Goal: Transaction & Acquisition: Purchase product/service

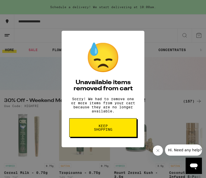
click at [107, 129] on span "Keep Shopping" at bounding box center [103, 127] width 26 height 7
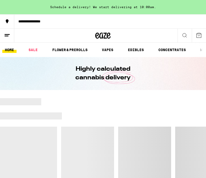
click at [55, 20] on div "**********" at bounding box center [110, 22] width 192 height 4
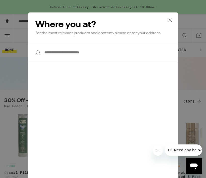
click at [72, 53] on input "**********" at bounding box center [103, 53] width 150 height 20
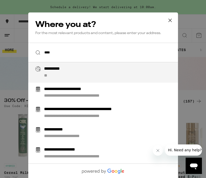
click at [68, 72] on div "**********" at bounding box center [113, 72] width 138 height 12
type input "**********"
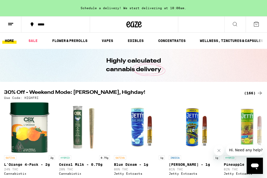
click at [133, 45] on ul "HOME SALE FLOWER & PREROLLS VAPES EDIBLES CONCENTRATES WELLNESS, TINCTURES & CA…" at bounding box center [133, 41] width 267 height 16
click at [134, 39] on link "EDIBLES" at bounding box center [135, 41] width 21 height 6
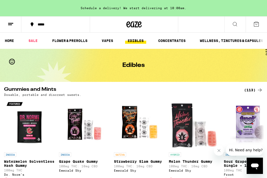
click at [206, 24] on icon at bounding box center [235, 24] width 6 height 6
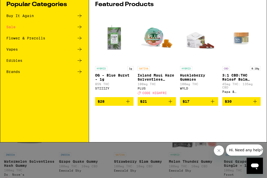
click at [154, 6] on input "Search for Products" at bounding box center [132, 8] width 236 height 5
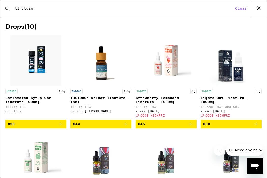
scroll to position [38, 0]
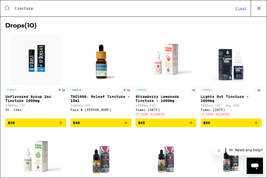
type input "tincture"
click at [102, 77] on img "Open page for THC1000: Releaf Tincture - 15ml from Papa & Barkley" at bounding box center [101, 59] width 51 height 51
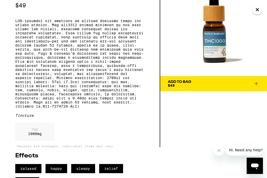
scroll to position [13, 0]
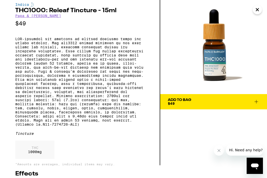
click at [206, 12] on icon "Close" at bounding box center [257, 10] width 6 height 8
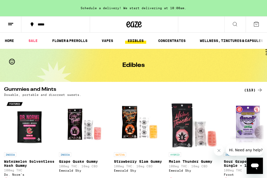
click at [206, 25] on icon at bounding box center [235, 24] width 6 height 6
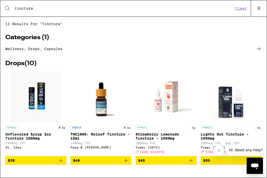
click at [206, 8] on icon at bounding box center [259, 8] width 8 height 8
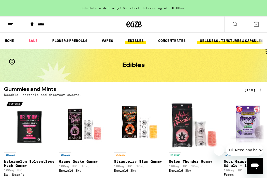
click at [206, 41] on link "WELLNESS, TINCTURES & CAPSULES" at bounding box center [231, 41] width 68 height 6
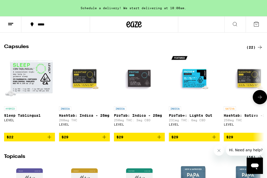
scroll to position [384, 0]
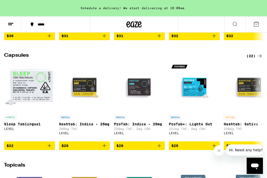
click at [206, 59] on div "(22)" at bounding box center [254, 56] width 17 height 6
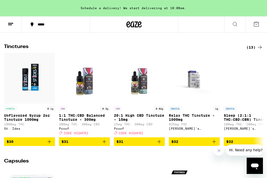
scroll to position [272, 0]
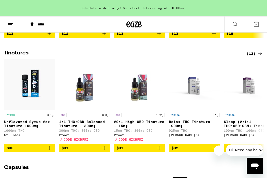
click at [206, 57] on div "(13)" at bounding box center [254, 54] width 17 height 6
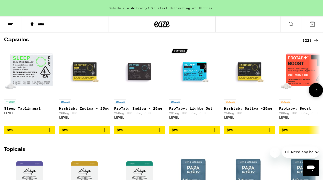
scroll to position [397, 0]
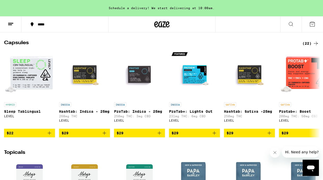
click at [206, 47] on div "(22)" at bounding box center [310, 43] width 17 height 6
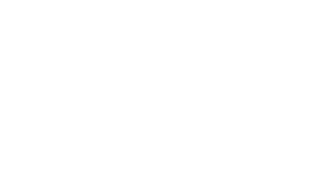
scroll to position [67, 0]
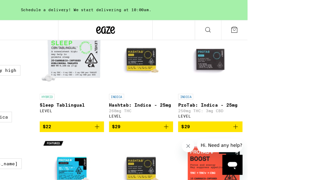
click at [144, 111] on img "Open page for ProTab+: Lights Out from LEVEL" at bounding box center [119, 136] width 51 height 51
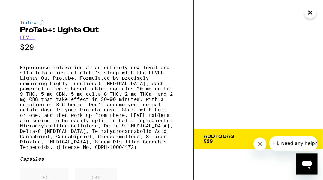
scroll to position [20, 0]
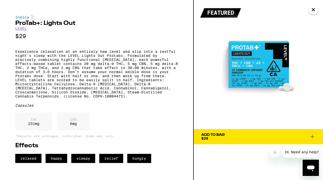
drag, startPoint x: 254, startPoint y: 62, endPoint x: 292, endPoint y: 66, distance: 37.9
click at [206, 44] on img at bounding box center [258, 64] width 129 height 129
click at [95, 13] on div "Indica ProTab+: Lights Out LEVEL $29 Experience relaxation at an entirely new l…" at bounding box center [97, 90] width 194 height 180
click at [206, 11] on icon "Close" at bounding box center [313, 9] width 3 height 3
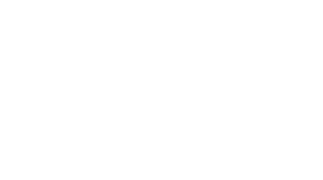
scroll to position [363, 0]
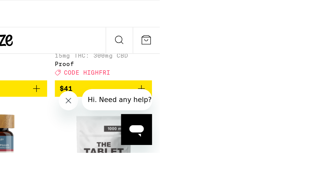
click at [78, 124] on p "THC 50 Releaf Capsules" at bounding box center [84, 126] width 51 height 4
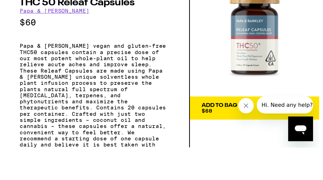
scroll to position [298, 0]
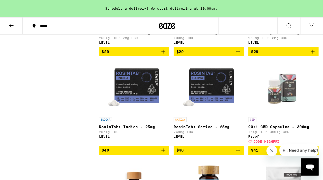
scroll to position [292, 0]
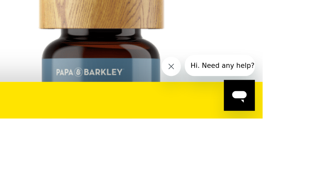
scroll to position [298, 0]
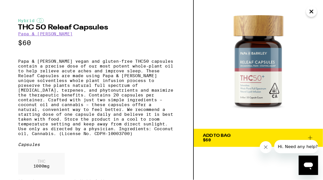
scroll to position [292, 0]
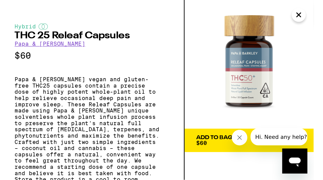
scroll to position [326, 0]
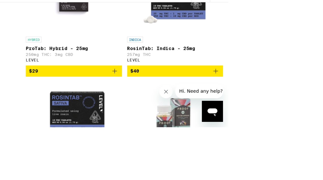
scroll to position [383, 0]
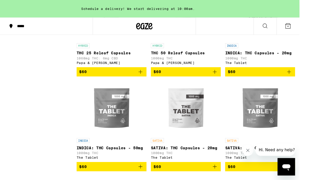
scroll to position [461, 0]
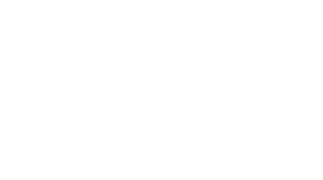
scroll to position [356, 0]
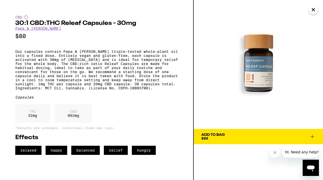
click at [206, 11] on icon "Close" at bounding box center [313, 10] width 6 height 8
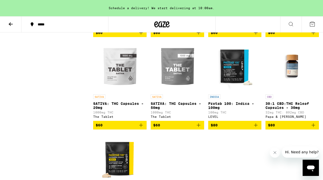
scroll to position [416, 0]
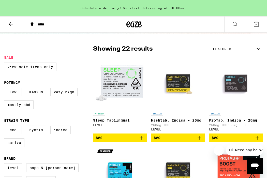
scroll to position [13, 0]
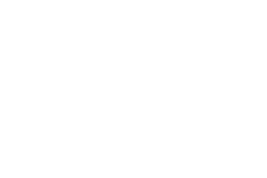
click at [33, 113] on p "Sleep Tablingual" at bounding box center [28, 115] width 49 height 4
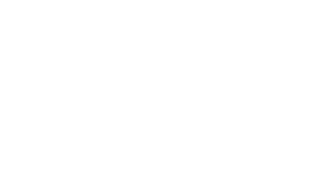
scroll to position [61, 0]
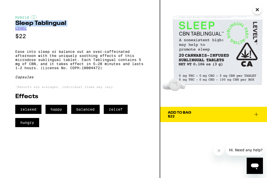
drag, startPoint x: 36, startPoint y: 29, endPoint x: 11, endPoint y: 23, distance: 24.8
click at [11, 23] on div "Hybrid Sleep Tablingual LEVEL $22 Ease into sleep or balance out an over-caffei…" at bounding box center [80, 89] width 160 height 178
copy div "Sleep Tablingual LEVEL"
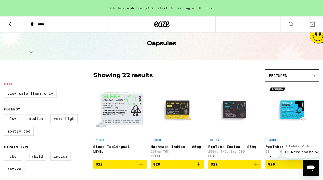
scroll to position [104, 0]
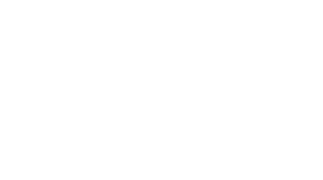
scroll to position [81, 0]
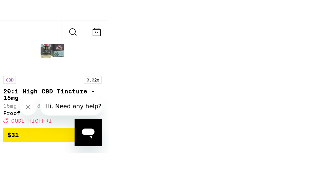
click at [63, 106] on img "Open page for Relax THC Tincture - 1000mg from Mary's Medicinals" at bounding box center [33, 128] width 59 height 45
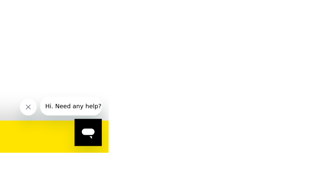
scroll to position [75, 0]
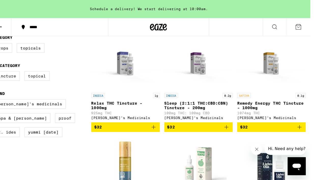
scroll to position [156, 0]
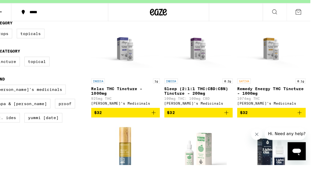
click at [159, 91] on p "Sleep (2:1:1 THC:CBD:CBN) Tincture - 200mg" at bounding box center [190, 95] width 62 height 8
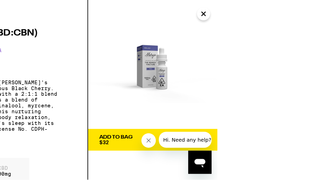
scroll to position [155, 0]
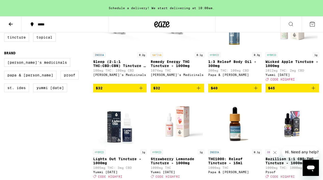
scroll to position [188, 0]
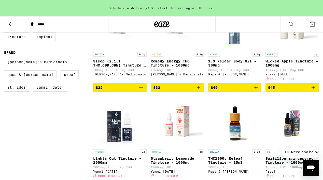
click at [118, 72] on p "100mg THC: 100mg CBD" at bounding box center [119, 69] width 53 height 3
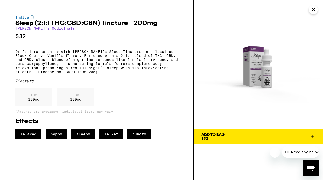
click at [267, 13] on img at bounding box center [258, 64] width 129 height 129
click at [267, 10] on icon "Close" at bounding box center [313, 10] width 6 height 8
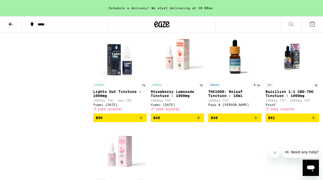
scroll to position [265, 0]
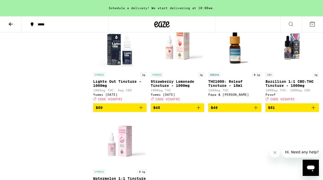
click at [118, 88] on p "Lights Out Tincture - 1000mg" at bounding box center [119, 84] width 53 height 8
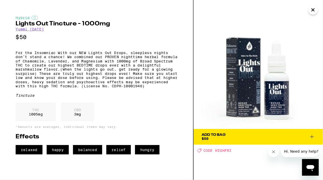
scroll to position [228, 0]
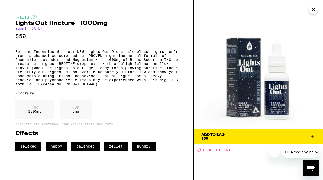
click at [267, 11] on icon "Close" at bounding box center [313, 10] width 6 height 8
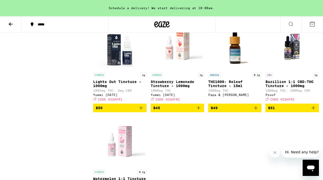
scroll to position [230, 0]
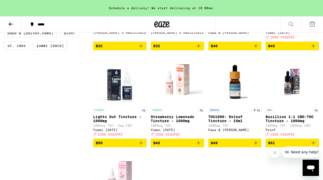
click at [234, 97] on img "Open page for THC1000: Releaf Tincture - 15ml from Papa & Barkley" at bounding box center [234, 79] width 51 height 51
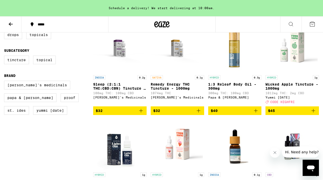
scroll to position [159, 0]
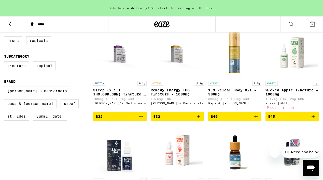
click at [267, 72] on img "Open page for Wicked Apple Tincture - 1000mg from Yummi Karma" at bounding box center [292, 53] width 51 height 51
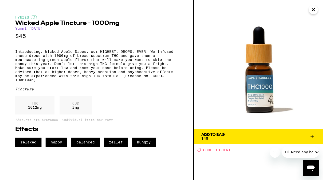
click at [267, 8] on img at bounding box center [258, 64] width 129 height 129
click at [267, 10] on icon "Close" at bounding box center [313, 10] width 6 height 8
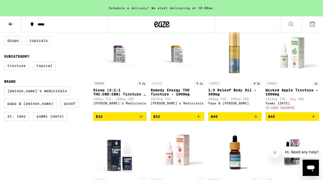
click at [267, 40] on img "Open page for Wicked Apple Tincture - 1000mg from Yummi Karma" at bounding box center [292, 53] width 51 height 51
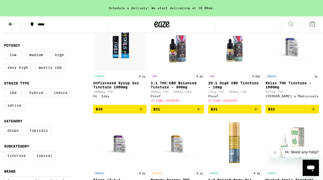
scroll to position [69, 0]
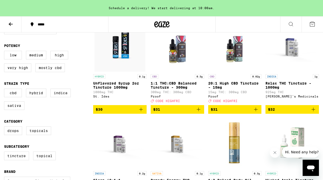
click at [267, 54] on img "Open page for Relax THC Tincture - 1000mg from Mary's Medicinals" at bounding box center [291, 46] width 53 height 51
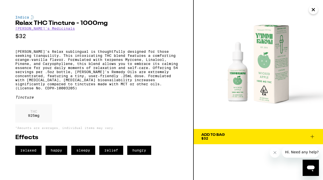
click at [150, 111] on div "Indica Relax THC Tincture - 1000mg [PERSON_NAME]'s Medicinals $32 [PERSON_NAME]…" at bounding box center [96, 85] width 163 height 140
